Goal: Information Seeking & Learning: Learn about a topic

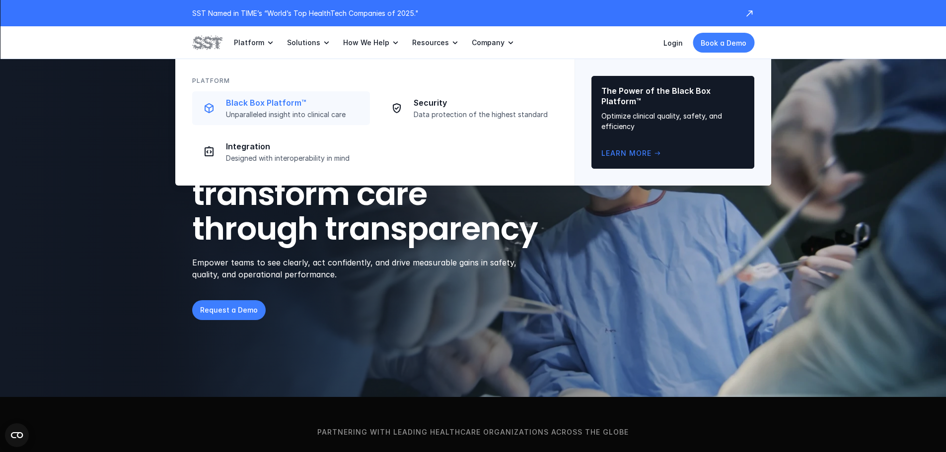
click at [280, 98] on p "Black Box Platform™" at bounding box center [295, 103] width 138 height 10
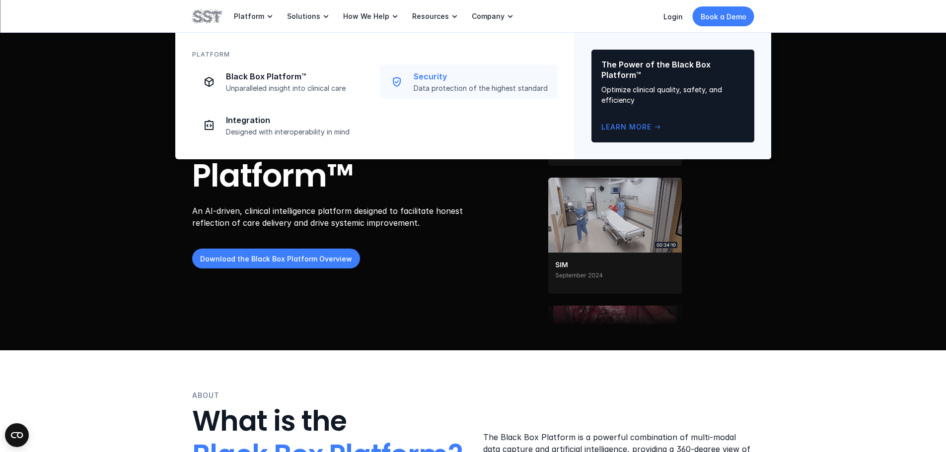
click at [440, 76] on p "Security" at bounding box center [483, 77] width 138 height 10
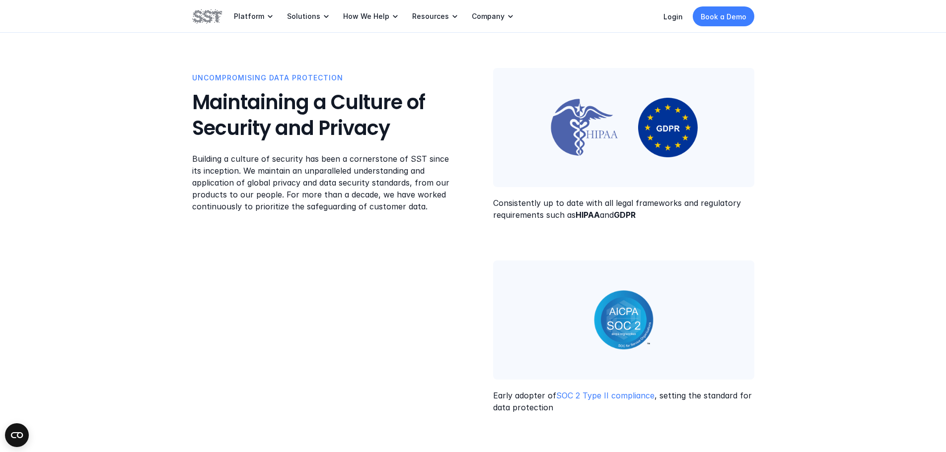
scroll to position [397, 0]
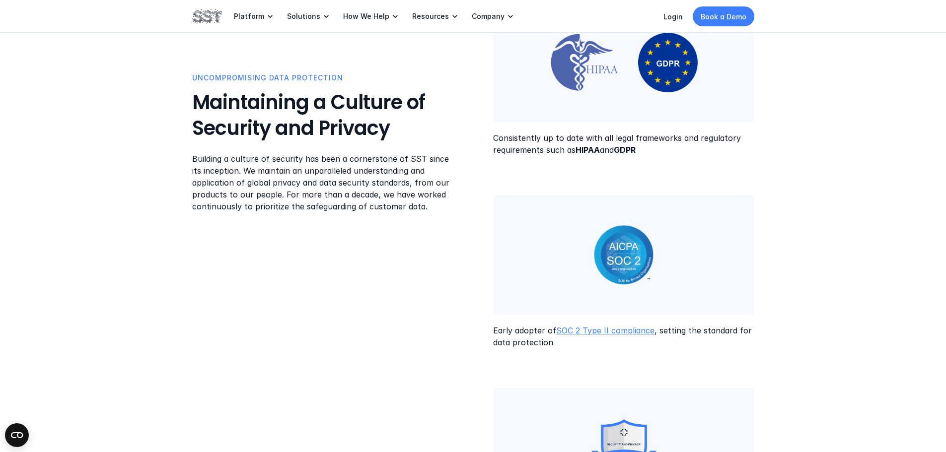
click at [589, 326] on link "SOC 2 Type II compliance" at bounding box center [605, 331] width 98 height 10
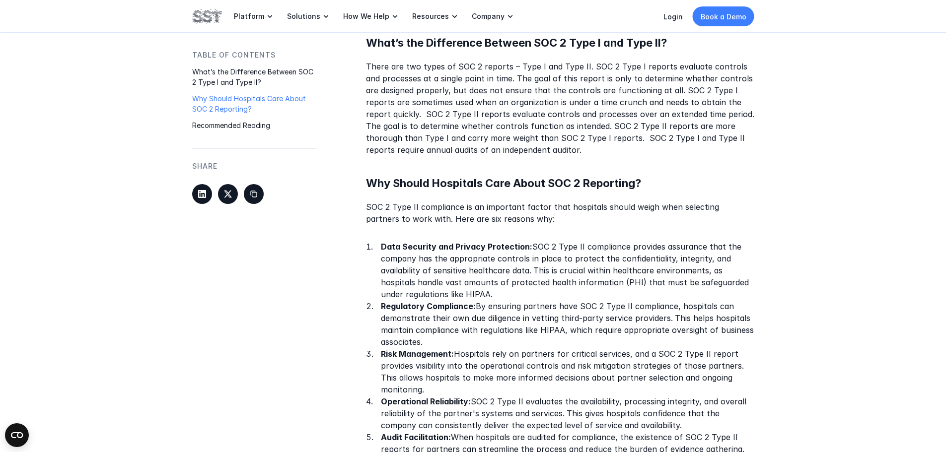
scroll to position [596, 0]
